Goal: Entertainment & Leisure: Consume media (video, audio)

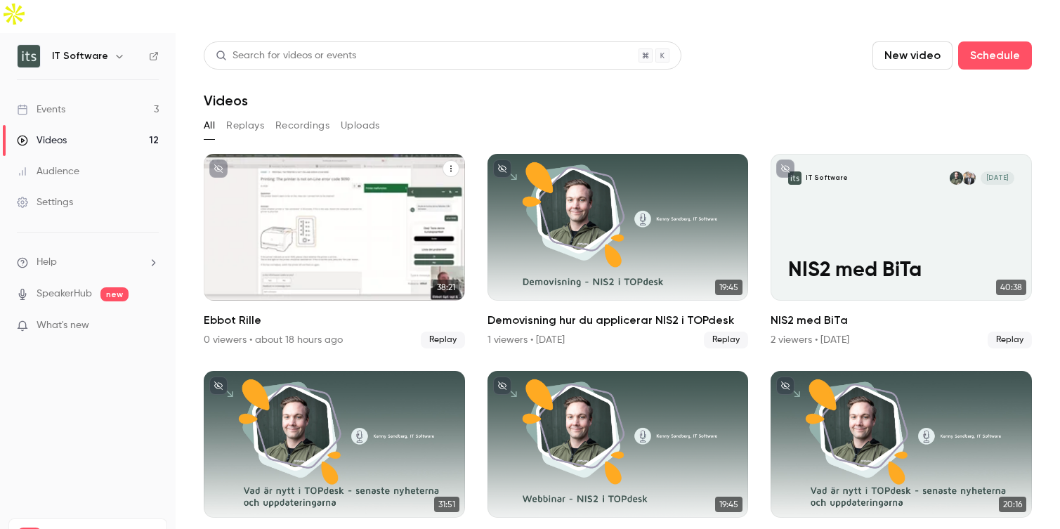
click at [340, 216] on div "IT Software R [DATE] Ebbot Rille" at bounding box center [334, 227] width 261 height 147
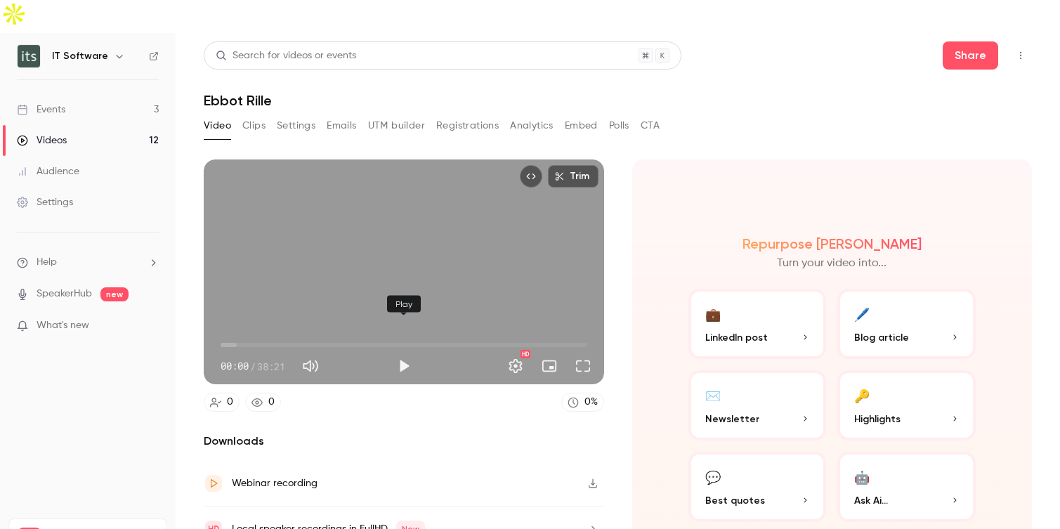
click at [404, 352] on button "Play" at bounding box center [404, 366] width 28 height 28
click at [586, 352] on button "Full screen" at bounding box center [583, 366] width 28 height 28
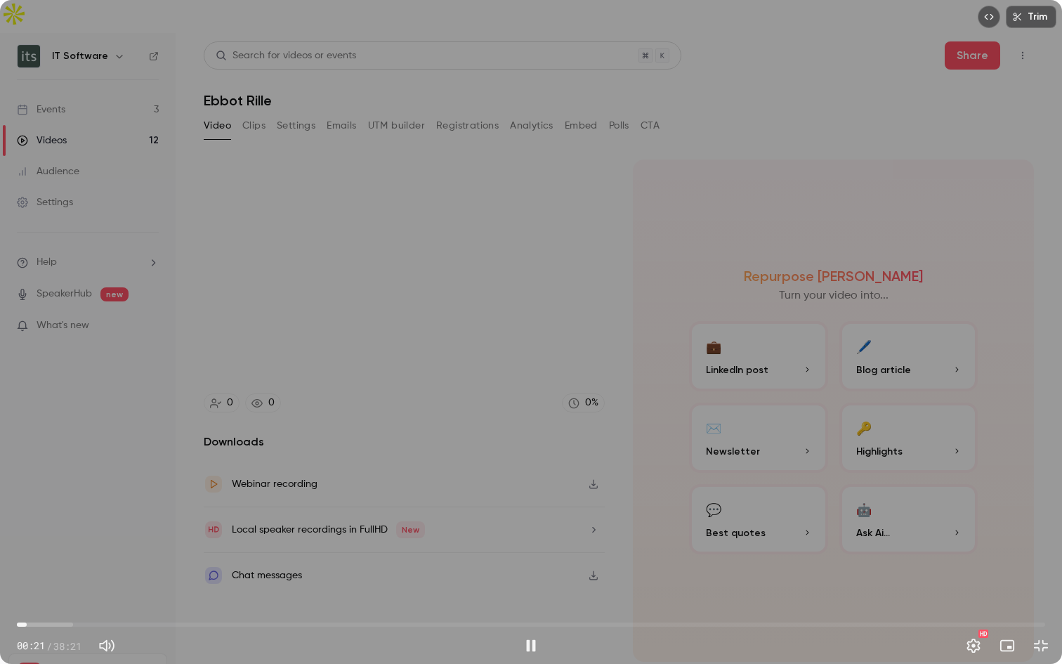
click at [199, 528] on div "Trim 00:21 00:21 / 38:21 HD" at bounding box center [531, 332] width 1062 height 664
click at [199, 528] on div "Trim 00:22 00:22 / 38:21 HD" at bounding box center [531, 332] width 1062 height 664
click at [57, 528] on span "01:29" at bounding box center [531, 624] width 1028 height 22
click at [78, 528] on span "01:35" at bounding box center [531, 624] width 1028 height 22
click at [97, 528] on span "02:20" at bounding box center [531, 624] width 1028 height 22
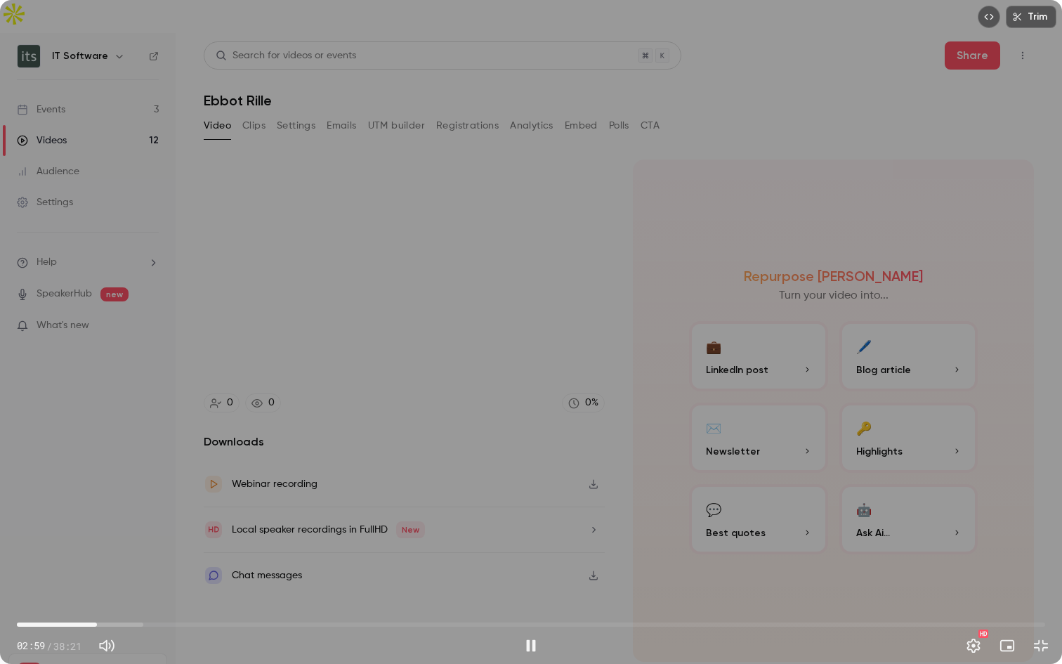
click at [117, 528] on span "02:59" at bounding box center [531, 624] width 1028 height 22
click at [137, 528] on span "03:43" at bounding box center [531, 624] width 1028 height 22
click at [185, 528] on span "04:45" at bounding box center [531, 624] width 1028 height 22
click at [215, 528] on span "06:17" at bounding box center [531, 624] width 1028 height 22
click at [260, 528] on span "09:05" at bounding box center [531, 624] width 1028 height 22
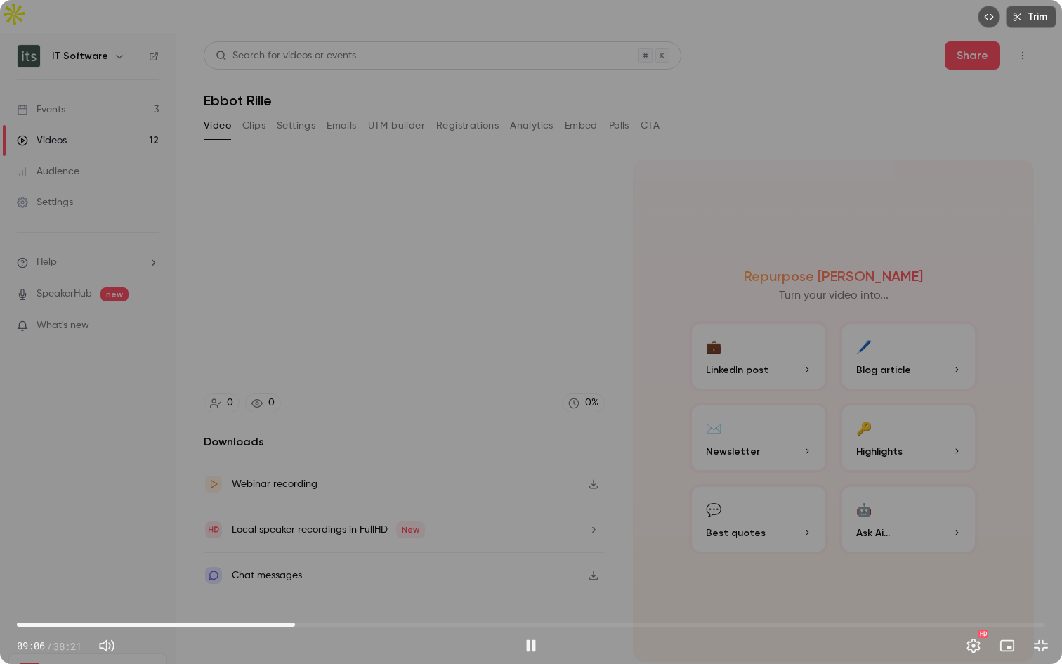
click at [295, 528] on span "10:22" at bounding box center [531, 624] width 1028 height 22
click at [330, 528] on span "10:23" at bounding box center [531, 624] width 1028 height 22
click at [364, 528] on span "12:56" at bounding box center [531, 624] width 1028 height 22
click at [397, 528] on span "12:58" at bounding box center [531, 624] width 1028 height 22
click at [427, 528] on span "15:18" at bounding box center [531, 624] width 1028 height 22
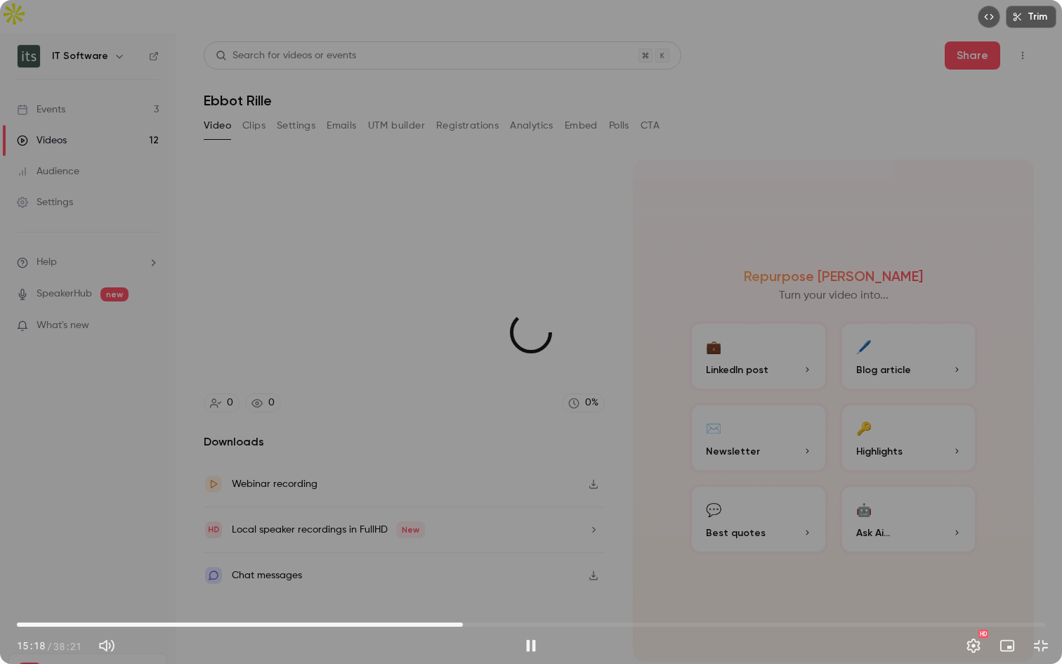
click at [463, 528] on span "16:38" at bounding box center [531, 624] width 1028 height 22
click at [489, 528] on span "17:37" at bounding box center [531, 624] width 1028 height 22
click at [525, 528] on span "17:39" at bounding box center [531, 624] width 1028 height 22
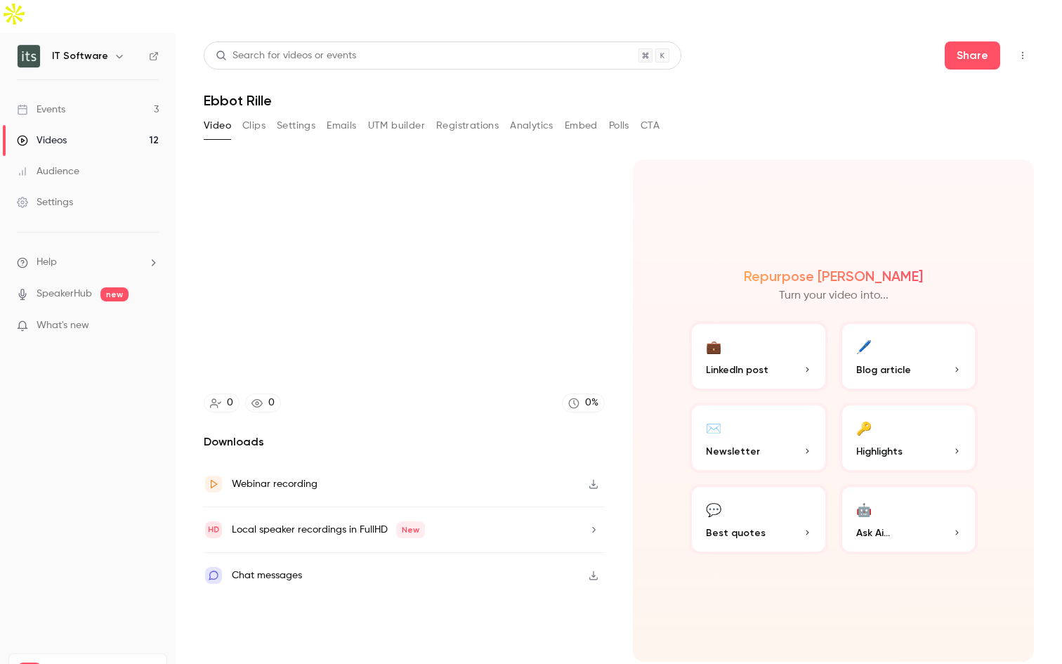
click at [564, 528] on video at bounding box center [531, 332] width 1062 height 664
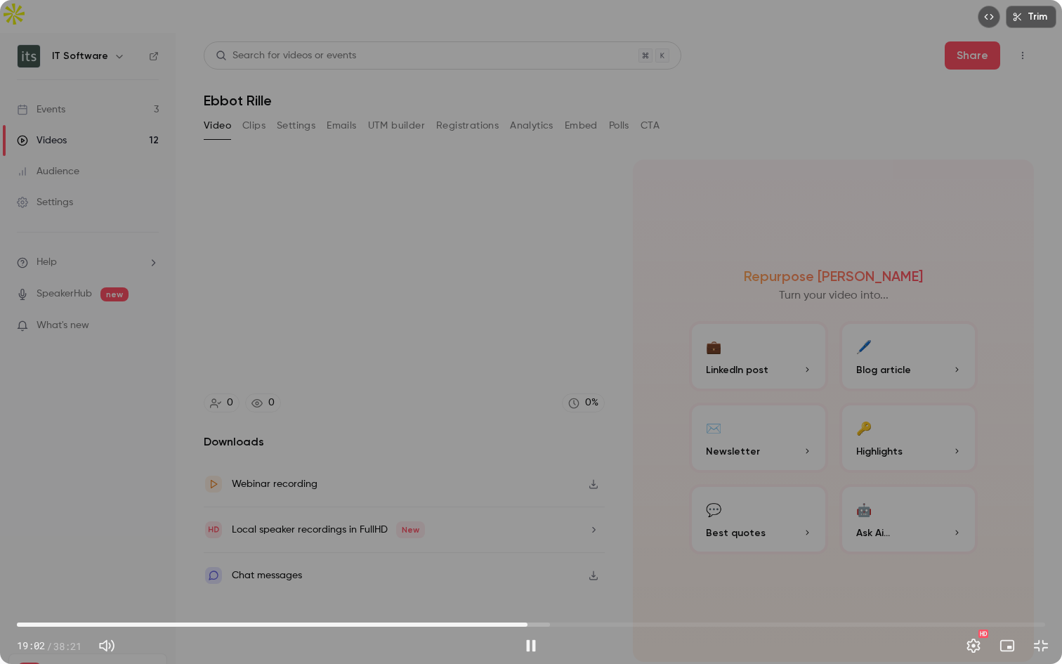
click at [607, 528] on span "19:02" at bounding box center [531, 624] width 1028 height 22
click at [645, 528] on span "22:01" at bounding box center [531, 624] width 1028 height 22
click at [696, 528] on span "25:20" at bounding box center [531, 624] width 1028 height 22
click at [739, 528] on span "25:22" at bounding box center [531, 624] width 1028 height 22
click at [779, 528] on span "27:04" at bounding box center [531, 624] width 1028 height 22
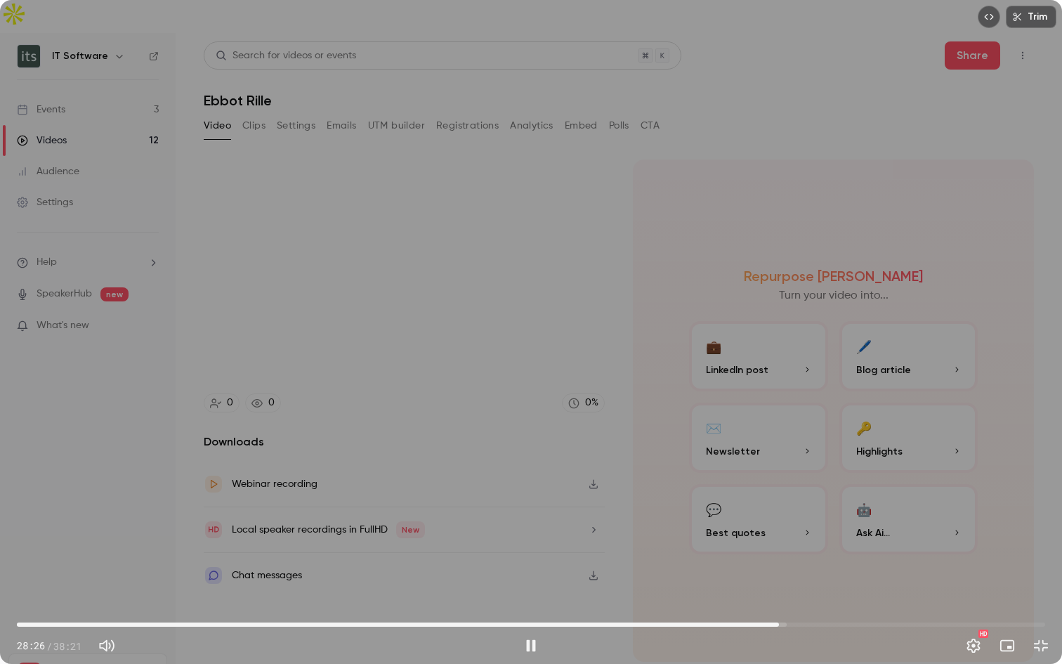
click at [811, 528] on span "28:26" at bounding box center [531, 624] width 1028 height 22
click at [846, 528] on span "29:38" at bounding box center [531, 624] width 1028 height 22
click at [874, 528] on span "30:58" at bounding box center [531, 624] width 1028 height 22
click at [902, 528] on span "31:59" at bounding box center [531, 624] width 1028 height 22
click at [928, 528] on span "33:01" at bounding box center [531, 624] width 1028 height 22
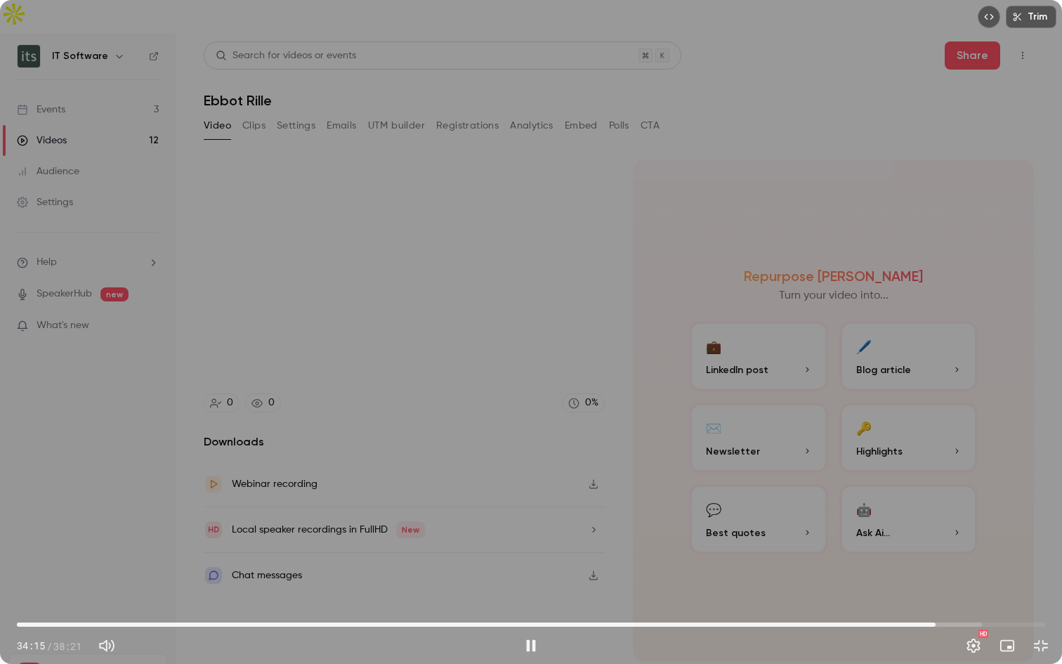
click at [967, 528] on span "34:15" at bounding box center [531, 624] width 1028 height 22
click at [992, 528] on span "36:23" at bounding box center [531, 624] width 1028 height 22
click at [1008, 528] on span "36:24" at bounding box center [531, 624] width 1028 height 22
click at [1020, 528] on span "36:59" at bounding box center [531, 624] width 1028 height 22
click at [1036, 528] on span "37:41" at bounding box center [531, 624] width 1028 height 22
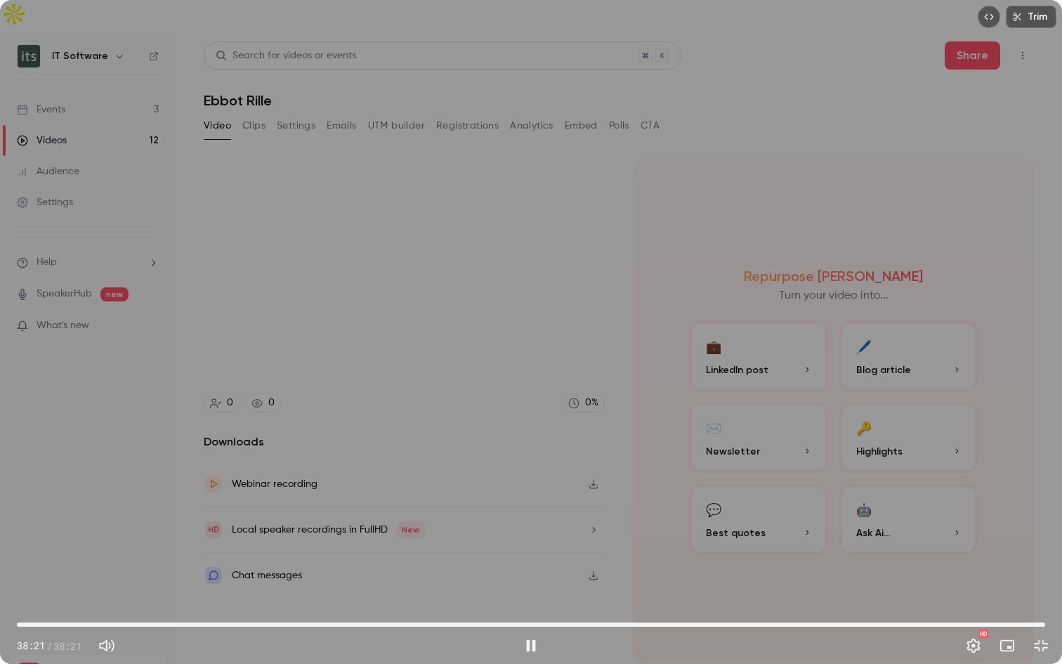
type input "******"
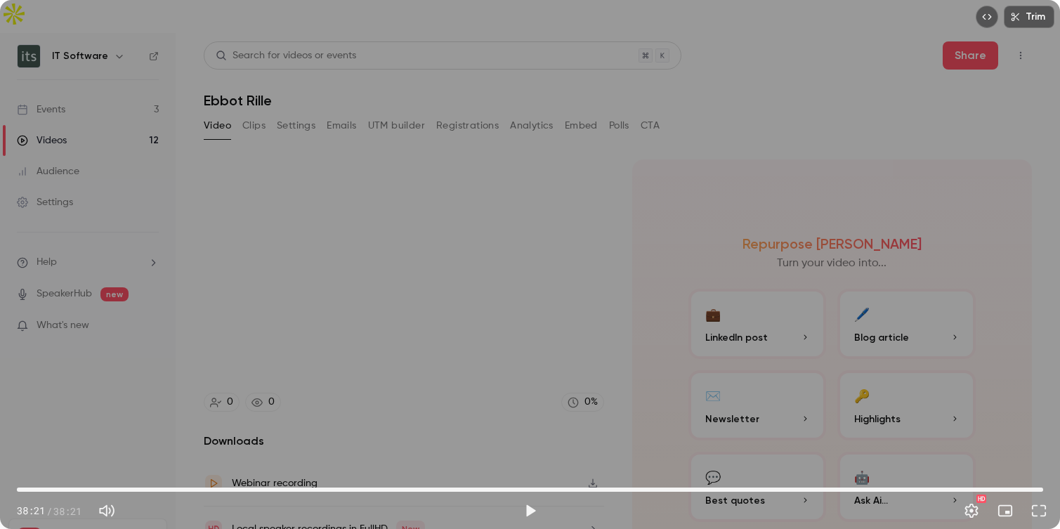
scroll to position [35, 0]
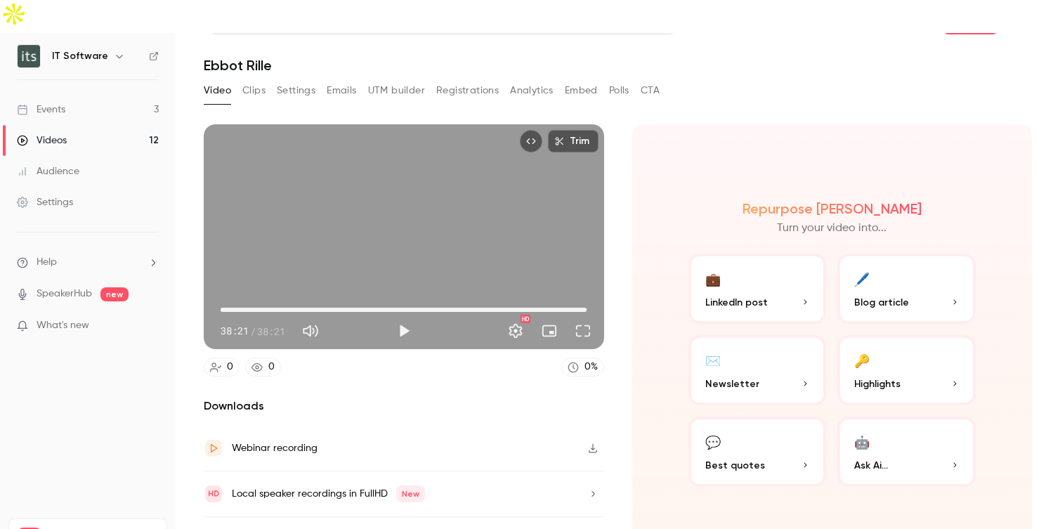
click at [60, 103] on div "Events" at bounding box center [41, 110] width 48 height 14
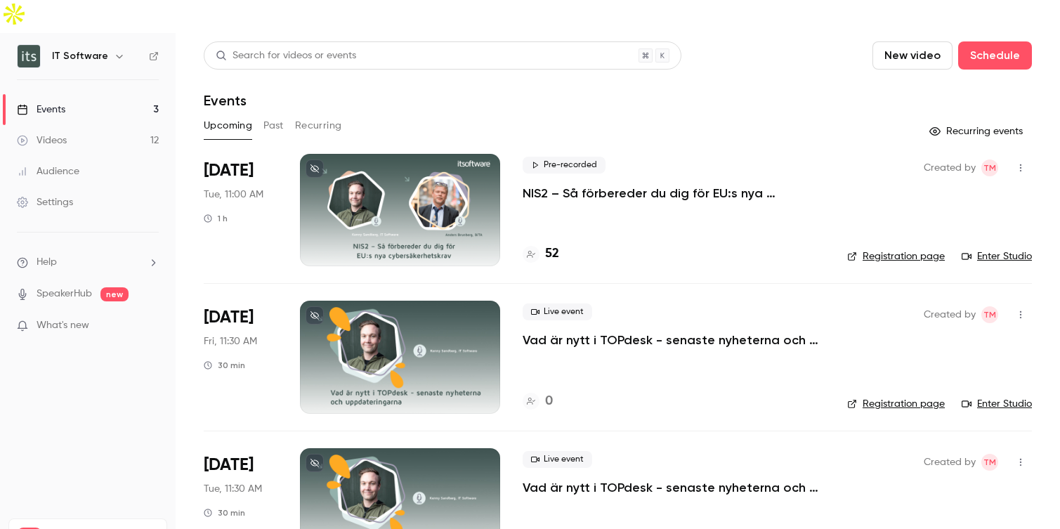
click at [62, 133] on div "Videos" at bounding box center [42, 140] width 50 height 14
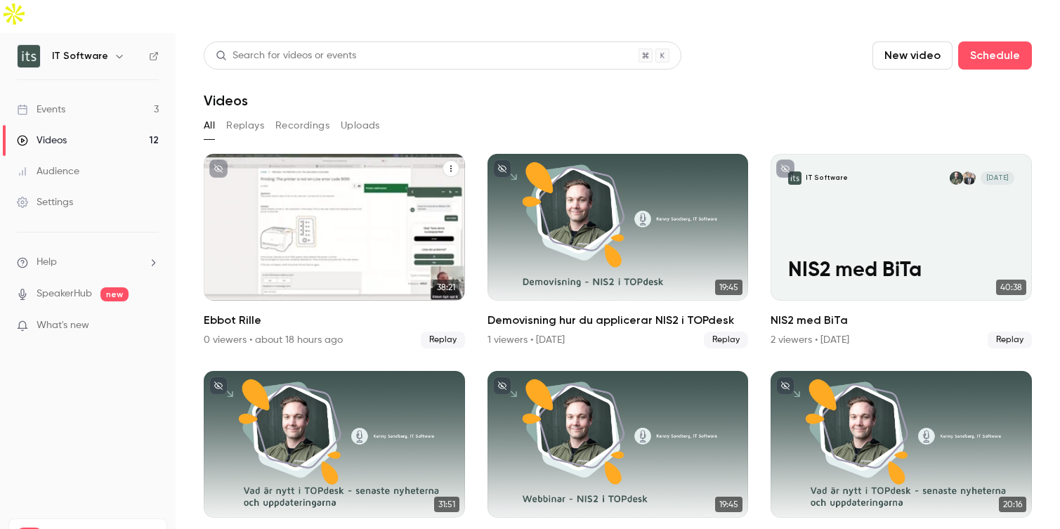
click at [306, 181] on div "IT Software R [DATE] Ebbot Rille" at bounding box center [334, 227] width 261 height 147
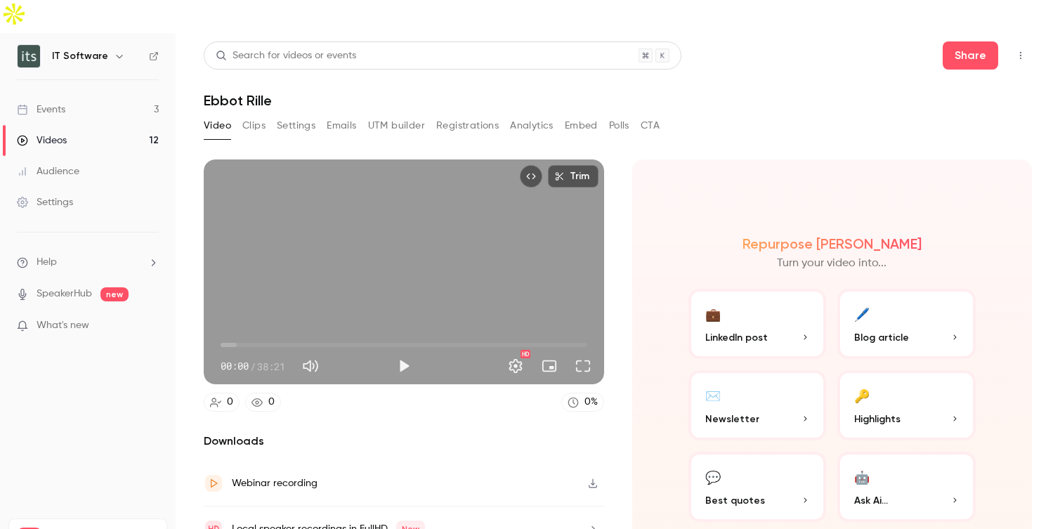
scroll to position [35, 0]
